Goal: Task Accomplishment & Management: Manage account settings

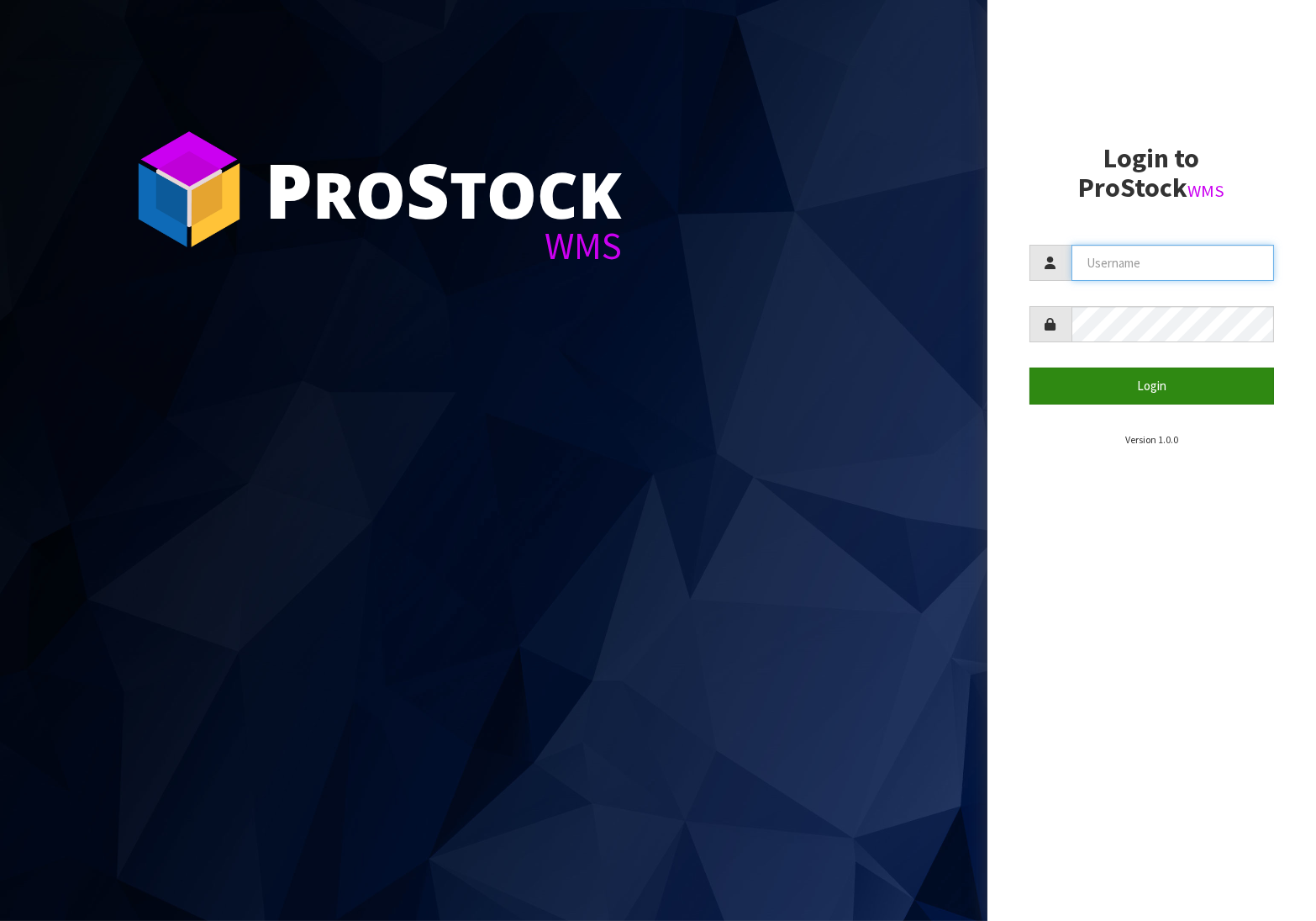
type input "[PERSON_NAME][EMAIL_ADDRESS][PERSON_NAME][DOMAIN_NAME]"
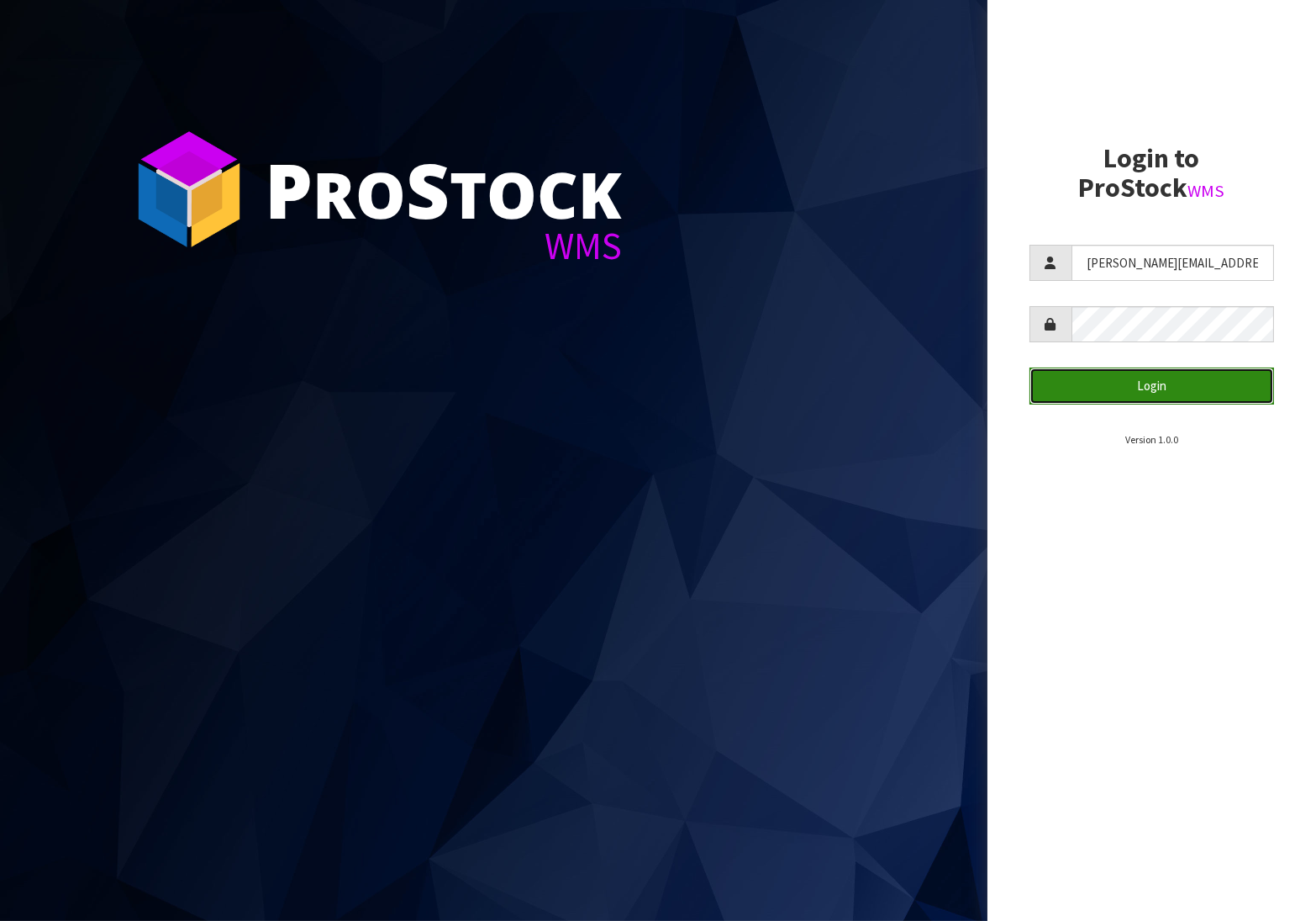
click at [1145, 388] on button "Login" at bounding box center [1152, 386] width 245 height 37
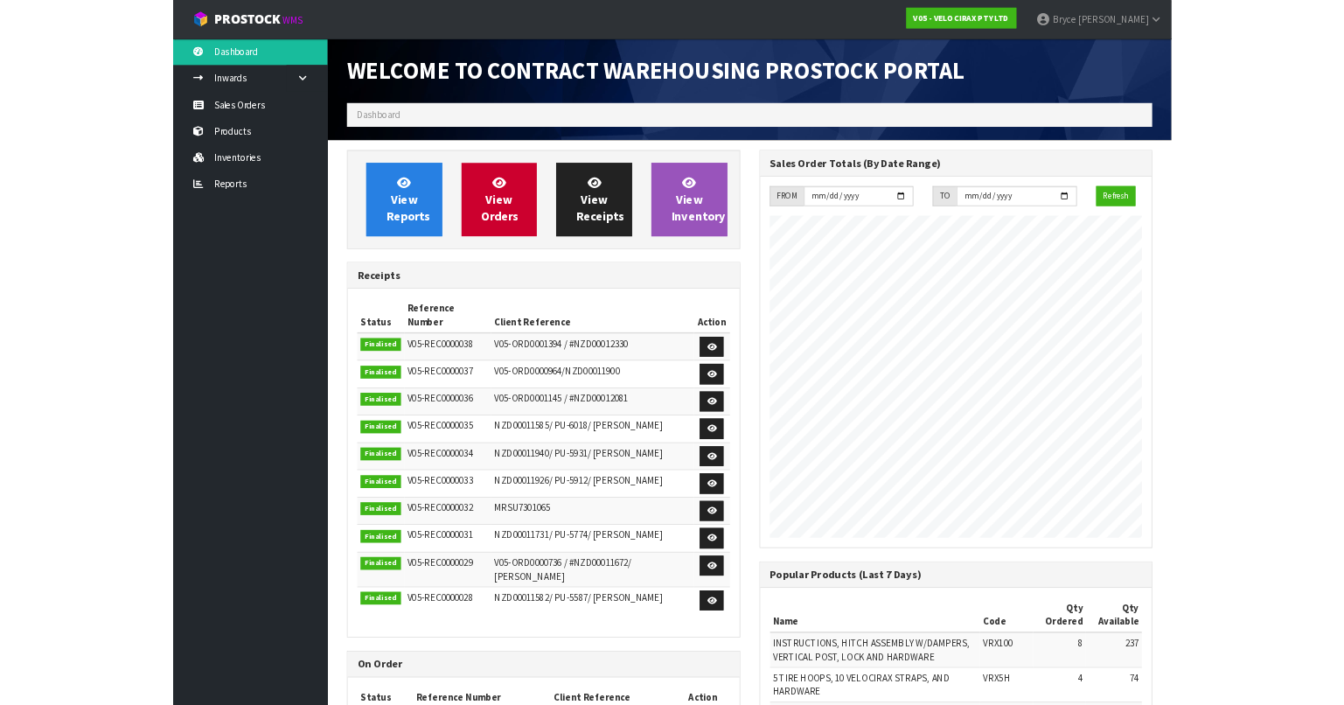
scroll to position [1113, 560]
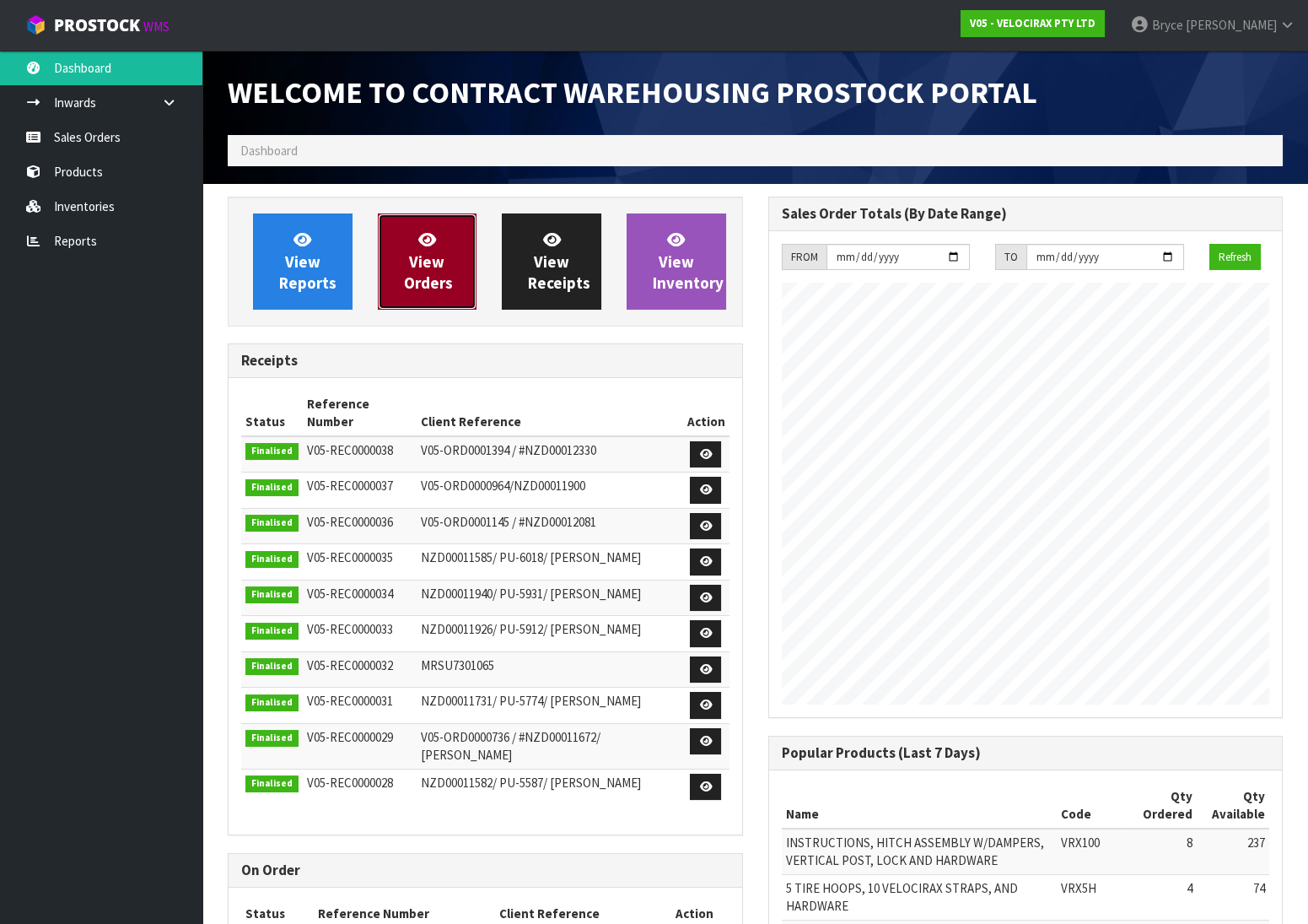
click at [414, 269] on span "View Orders" at bounding box center [428, 261] width 49 height 64
